Goal: Information Seeking & Learning: Learn about a topic

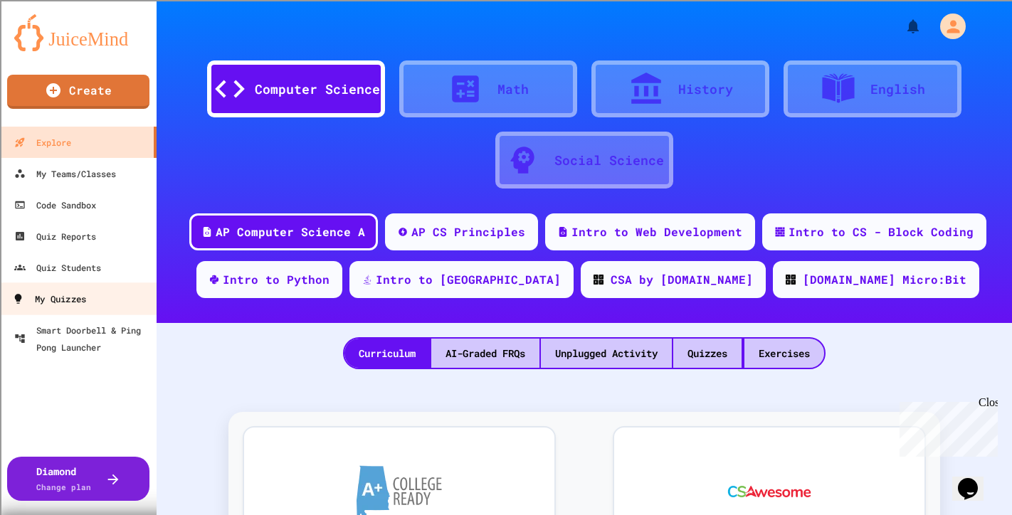
click at [40, 298] on div "My Quizzes" at bounding box center [49, 299] width 74 height 18
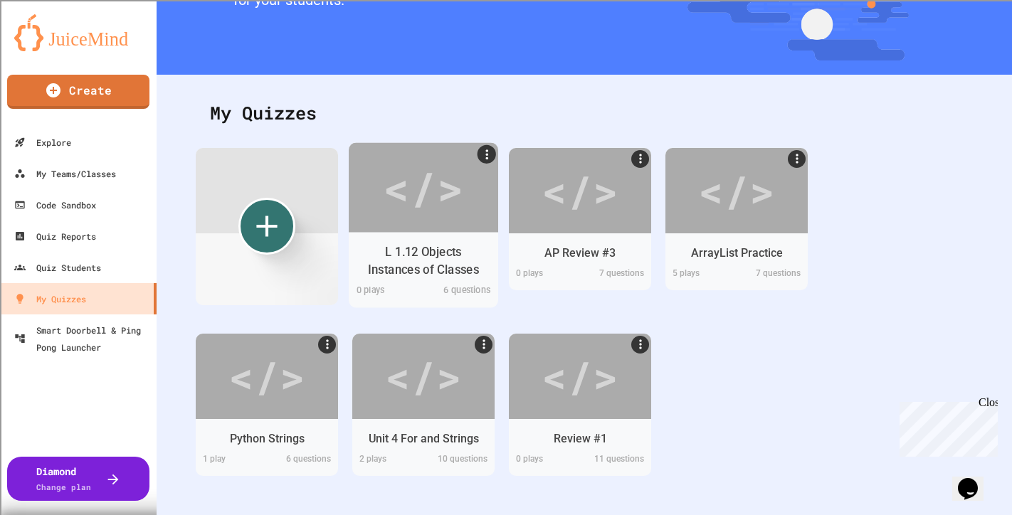
scroll to position [142, 0]
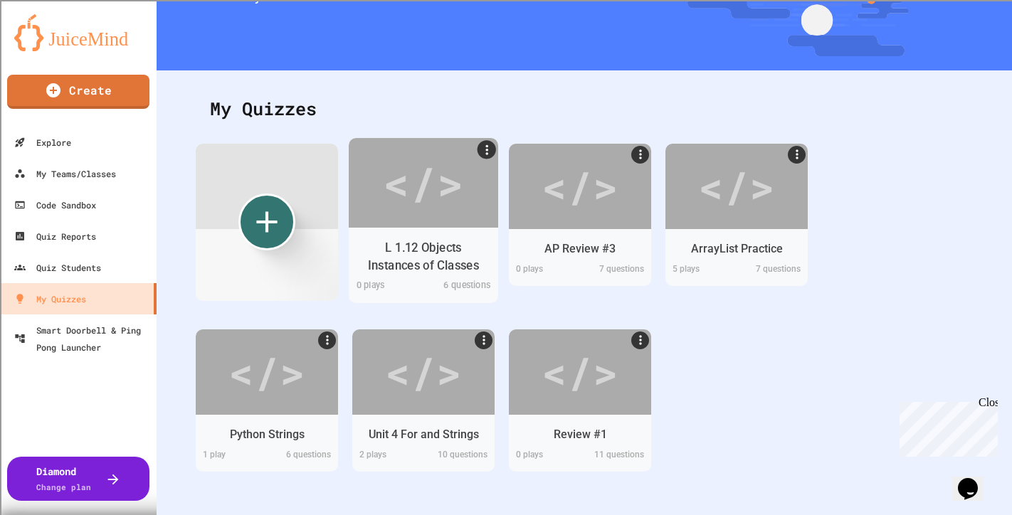
click at [414, 224] on div "</>" at bounding box center [423, 183] width 149 height 90
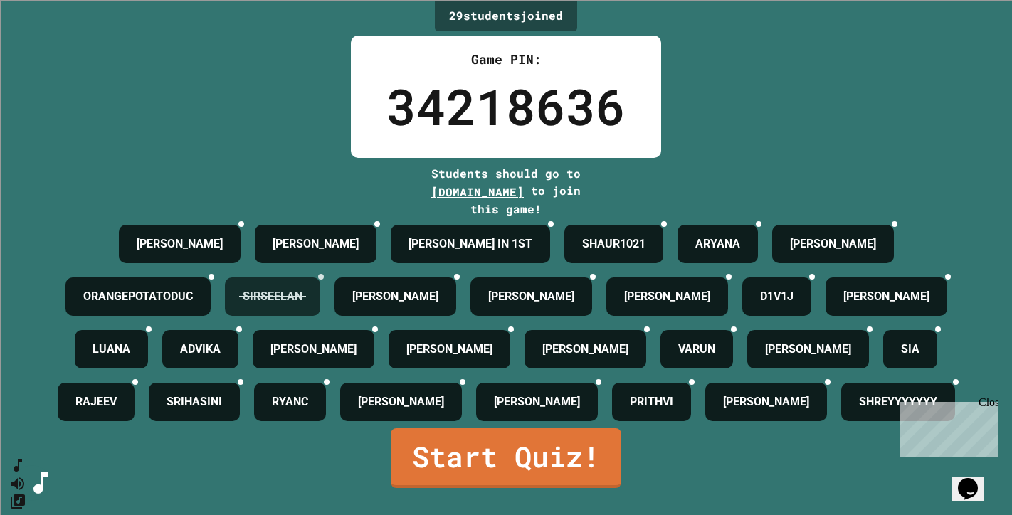
scroll to position [100, 0]
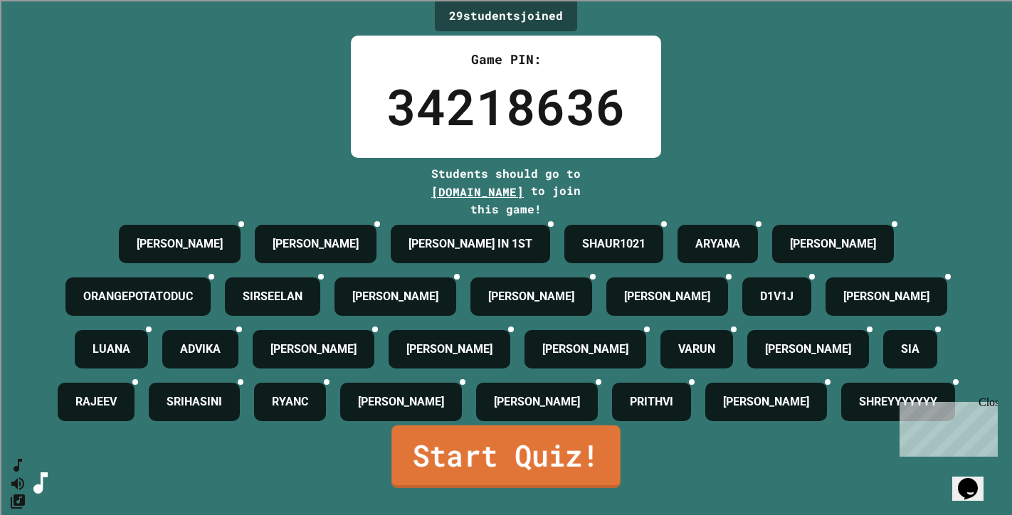
click at [477, 481] on link "Start Quiz!" at bounding box center [505, 456] width 229 height 63
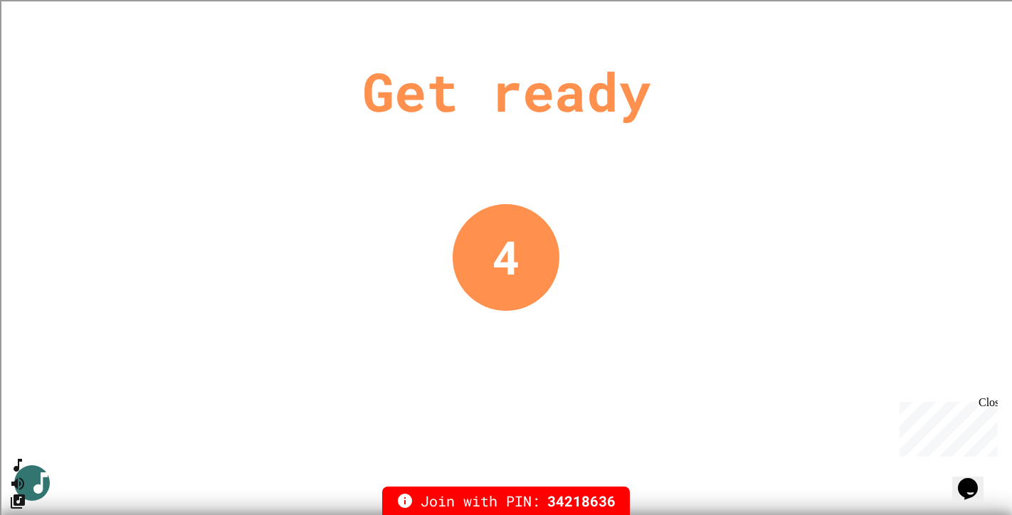
scroll to position [0, 0]
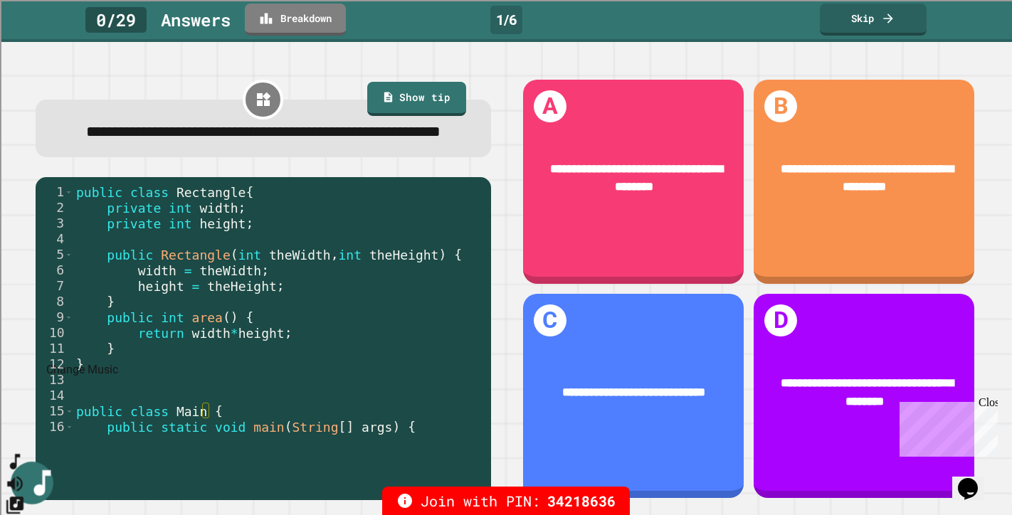
click at [23, 497] on icon "Change Music" at bounding box center [14, 505] width 17 height 17
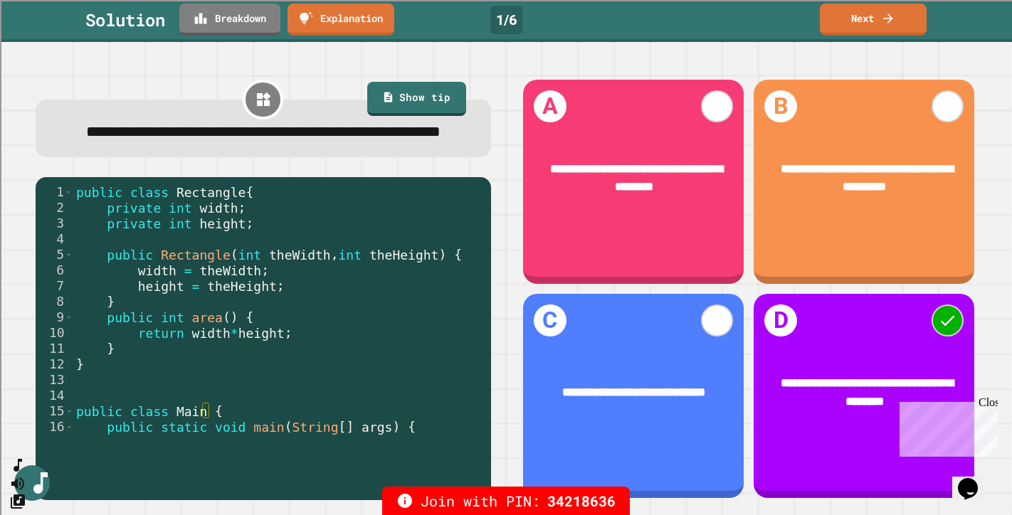
scroll to position [85, 0]
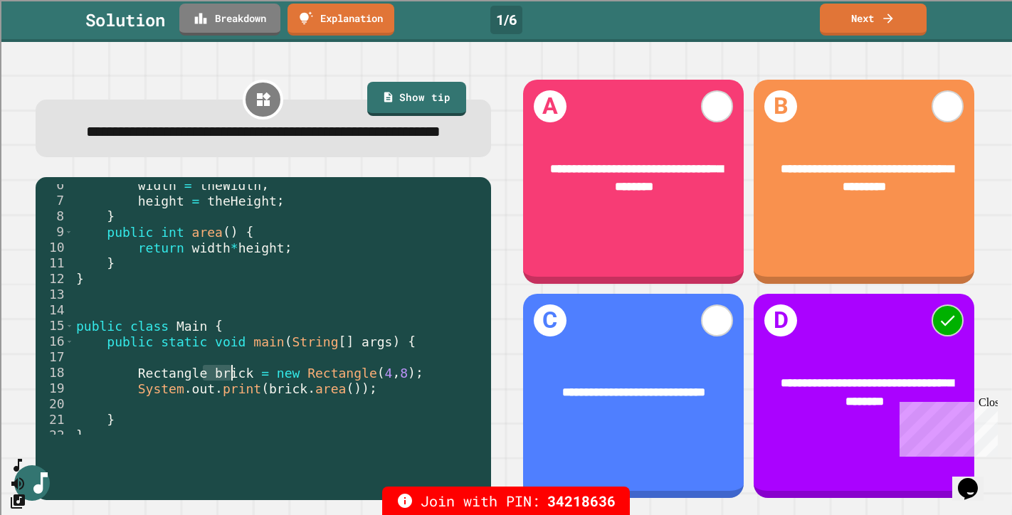
drag, startPoint x: 200, startPoint y: 401, endPoint x: 233, endPoint y: 402, distance: 33.4
click at [233, 402] on div "width = theWidth ; height = theHeight ; } public int area ( ) { return width * …" at bounding box center [273, 318] width 400 height 282
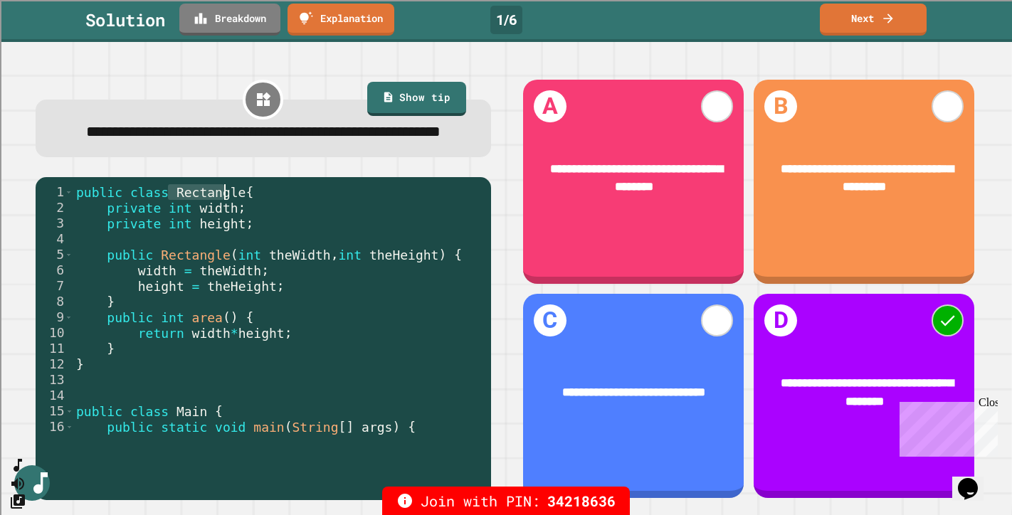
drag, startPoint x: 180, startPoint y: 219, endPoint x: 226, endPoint y: 225, distance: 45.9
click at [226, 225] on div "public class Rectangle { private int width ; private int height ; public Rectan…" at bounding box center [273, 325] width 400 height 282
click at [835, 16] on link "Next" at bounding box center [873, 17] width 107 height 33
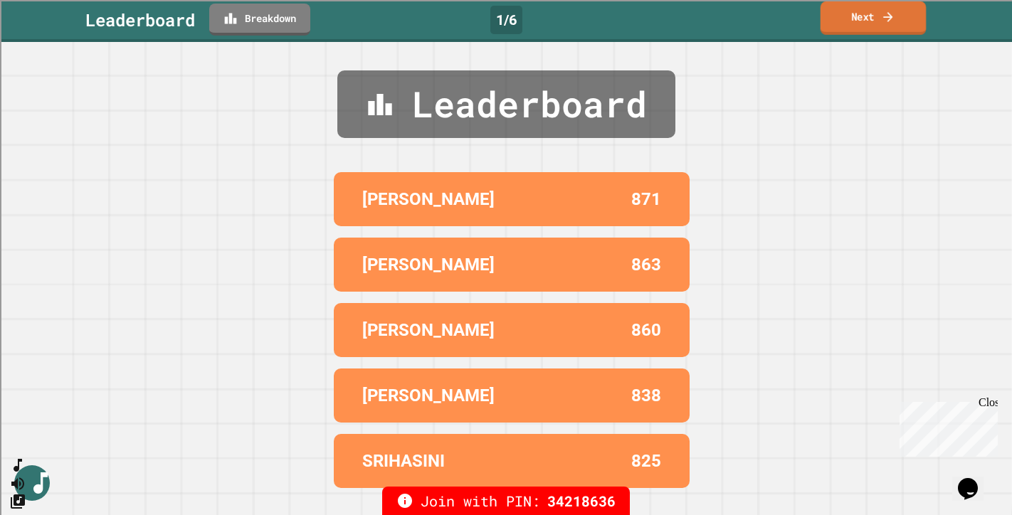
click at [850, 16] on link "Next" at bounding box center [873, 17] width 106 height 33
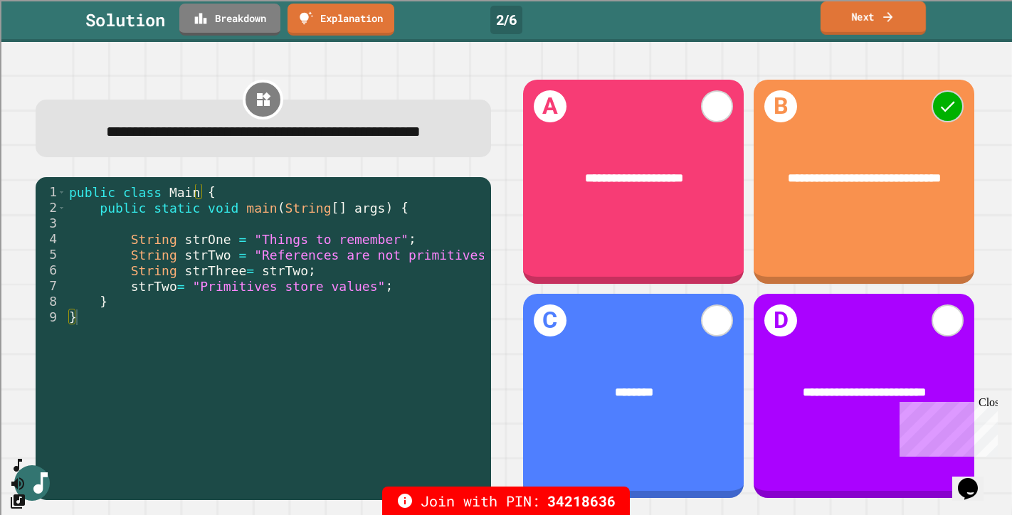
click at [851, 21] on link "Next" at bounding box center [872, 17] width 105 height 33
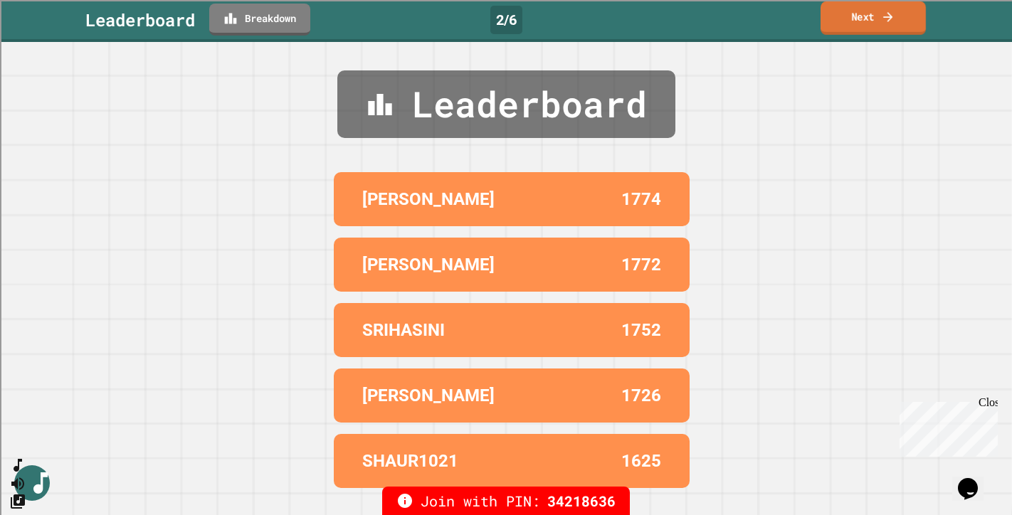
click at [851, 21] on link "Next" at bounding box center [872, 17] width 105 height 33
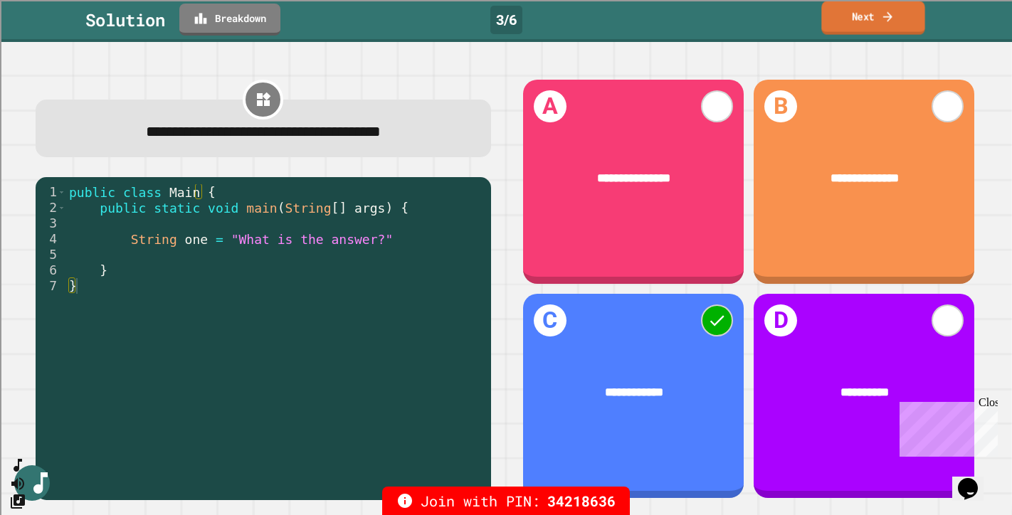
click at [877, 11] on link "Next" at bounding box center [872, 17] width 103 height 33
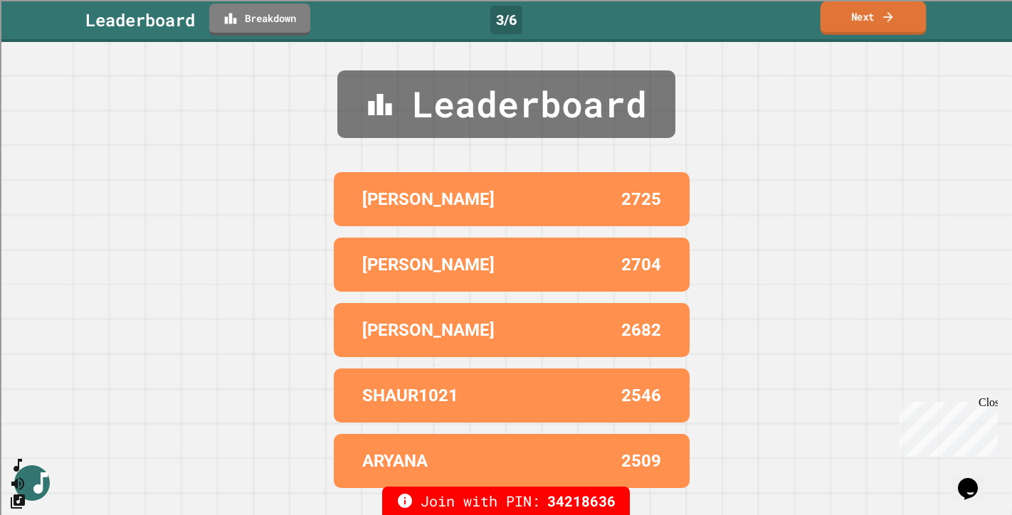
click at [881, 11] on icon at bounding box center [888, 16] width 14 height 15
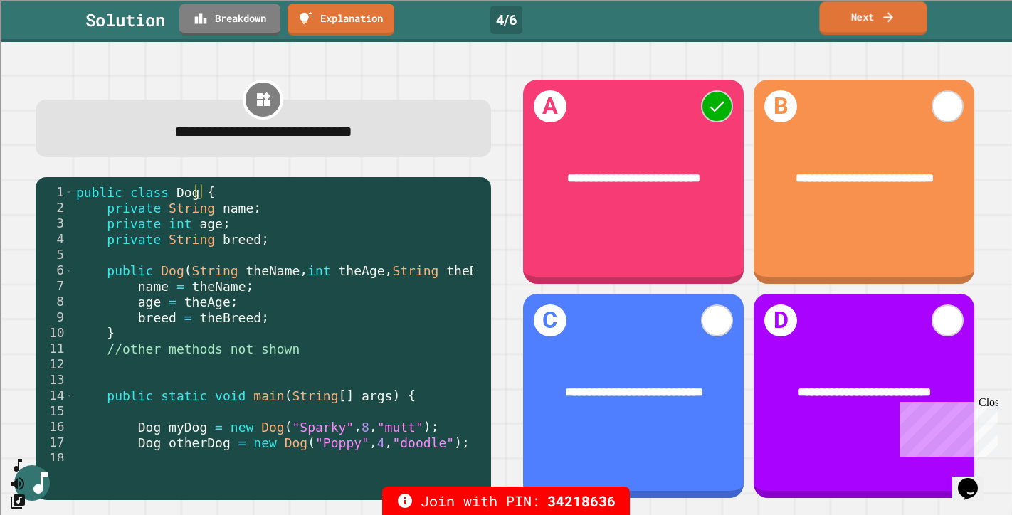
click at [883, 22] on icon at bounding box center [888, 16] width 14 height 15
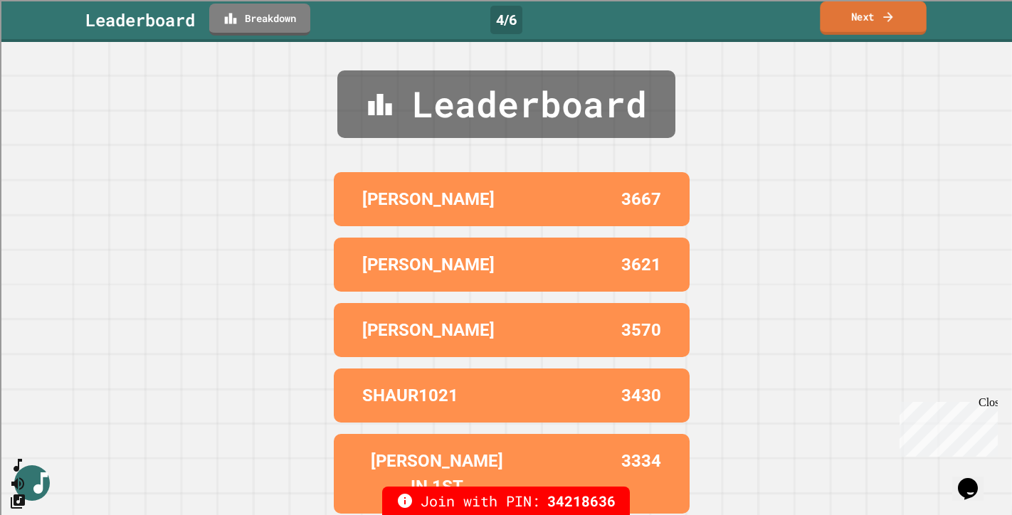
click at [874, 21] on link "Next" at bounding box center [873, 17] width 106 height 33
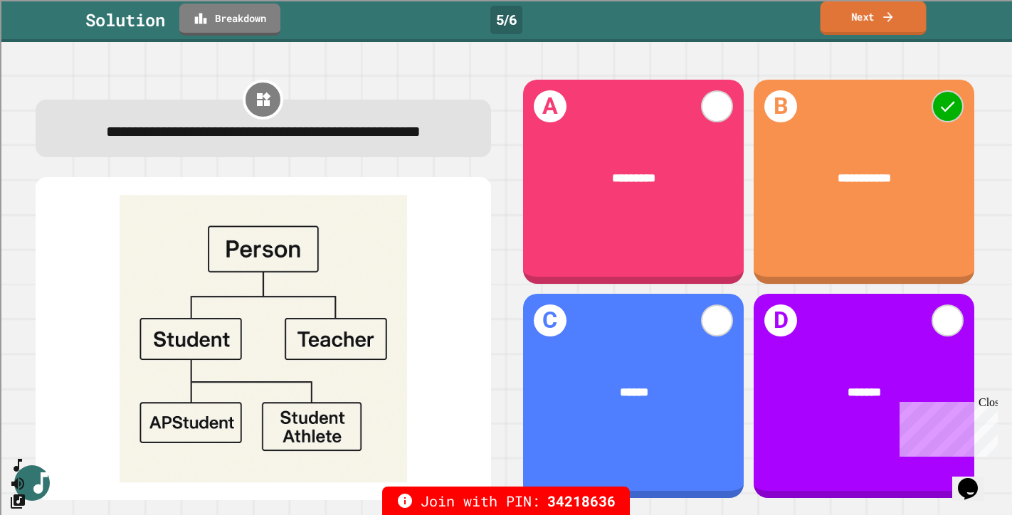
click at [893, 21] on icon at bounding box center [888, 16] width 14 height 15
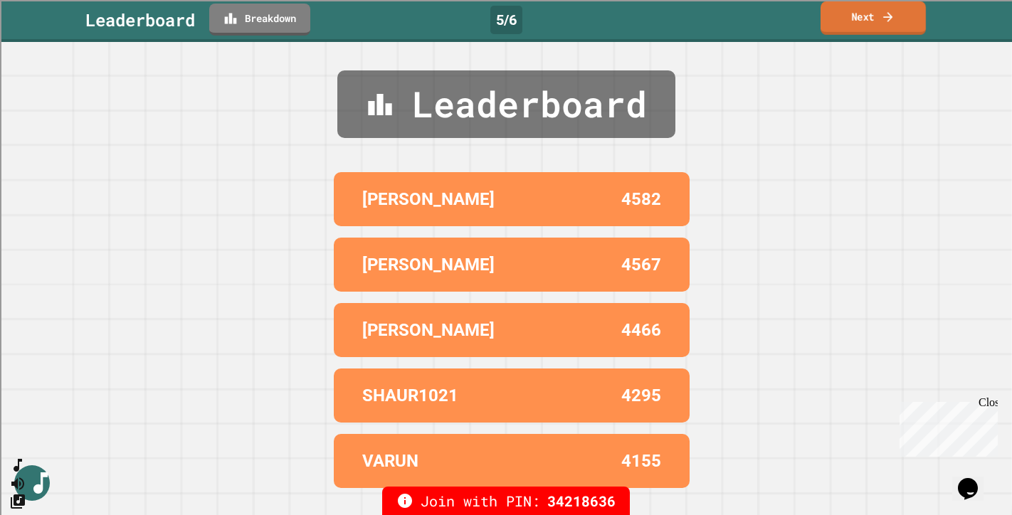
click at [884, 21] on icon at bounding box center [888, 16] width 14 height 15
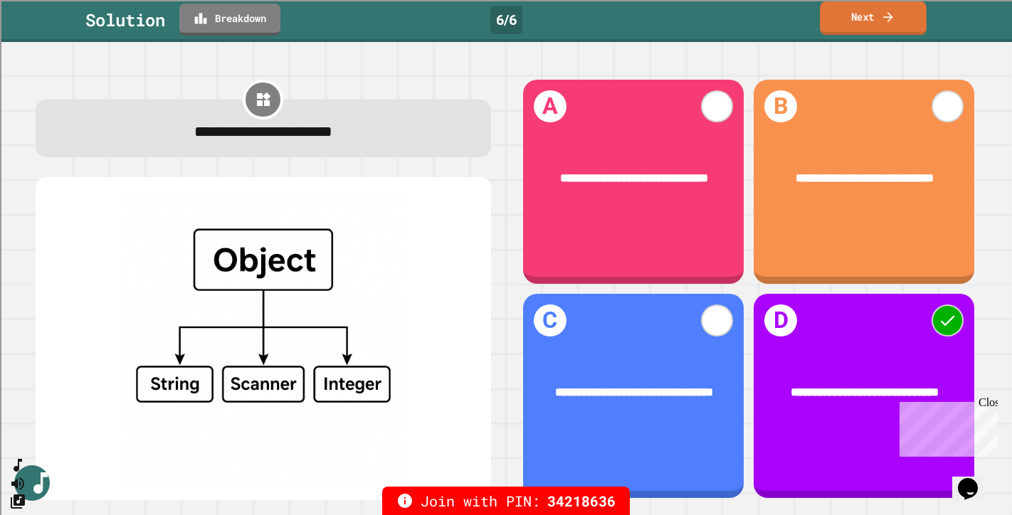
click at [888, 17] on icon at bounding box center [887, 17] width 9 height 10
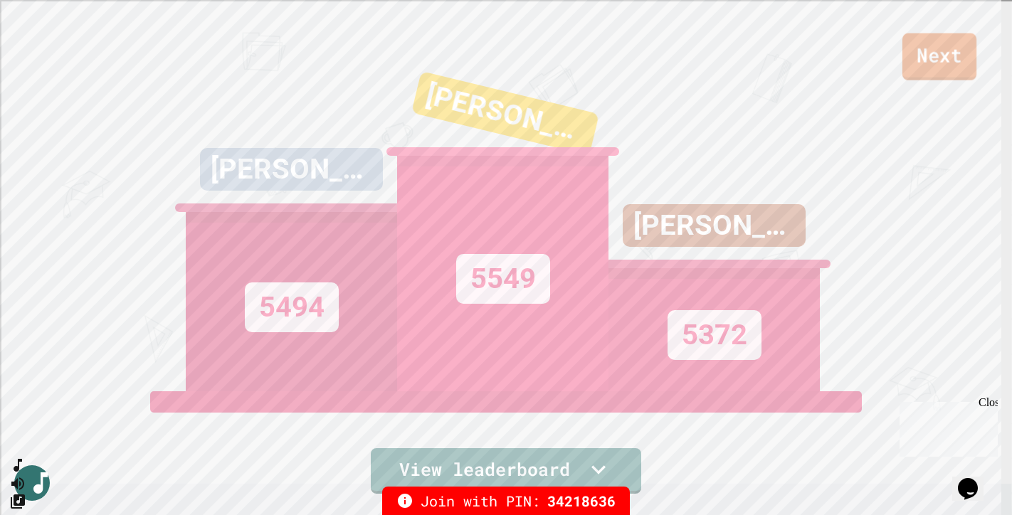
click at [937, 68] on link "Next" at bounding box center [939, 56] width 74 height 47
